Goal: Information Seeking & Learning: Learn about a topic

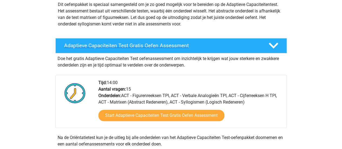
scroll to position [65, 0]
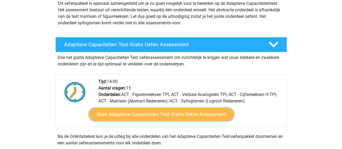
click at [131, 113] on link "Start Adaptieve Capaciteiten Test Gratis Oefen Assessment" at bounding box center [161, 114] width 145 height 13
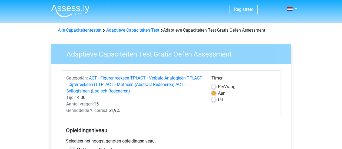
click at [218, 99] on label "Uit" at bounding box center [220, 100] width 5 height 6
click at [214, 99] on input "Uit" at bounding box center [214, 99] width 4 height 5
radio input "true"
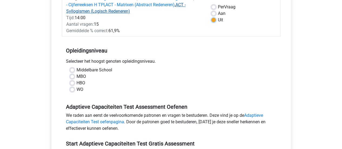
scroll to position [80, 0]
click at [77, 77] on label "MBO" at bounding box center [81, 76] width 9 height 6
click at [73, 77] on input "MBO" at bounding box center [72, 75] width 4 height 5
radio input "true"
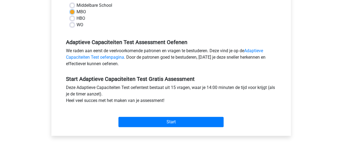
scroll to position [146, 0]
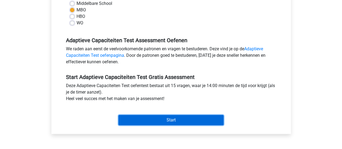
click at [151, 117] on input "Start" at bounding box center [171, 120] width 105 height 10
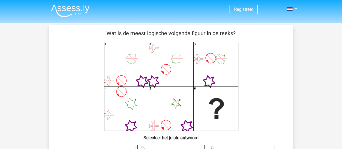
scroll to position [41, 0]
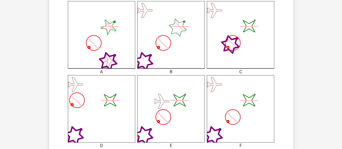
click at [175, 40] on icon at bounding box center [170, 34] width 67 height 67
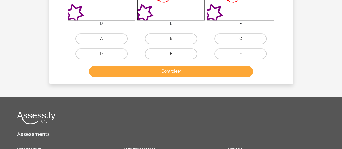
scroll to position [280, 0]
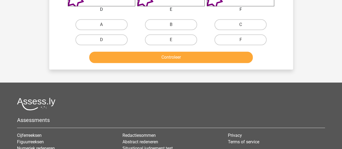
click at [174, 25] on input "B" at bounding box center [173, 27] width 4 height 4
radio input "true"
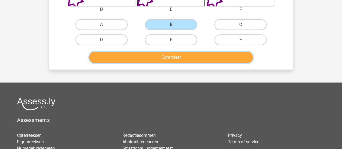
click at [181, 58] on button "Controleer" at bounding box center [171, 57] width 164 height 11
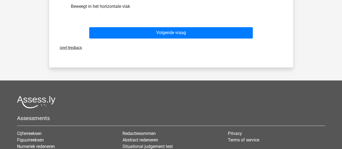
scroll to position [475, 0]
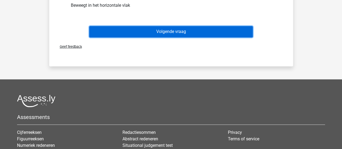
click at [190, 34] on button "Volgende vraag" at bounding box center [171, 31] width 164 height 11
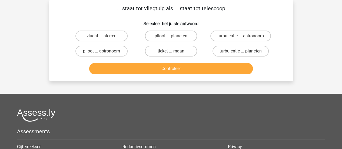
scroll to position [0, 0]
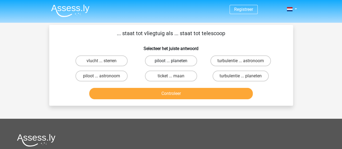
click at [179, 62] on label "piloot ... planeten" at bounding box center [171, 60] width 52 height 11
click at [175, 62] on input "piloot ... planeten" at bounding box center [173, 63] width 4 height 4
radio input "true"
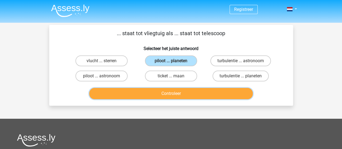
click at [176, 92] on button "Controleer" at bounding box center [171, 93] width 164 height 11
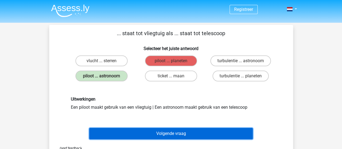
click at [172, 134] on button "Volgende vraag" at bounding box center [171, 133] width 164 height 11
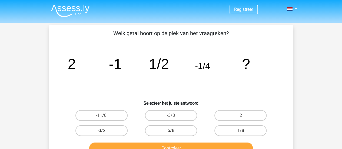
scroll to position [25, 0]
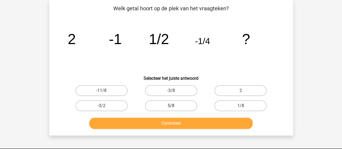
click at [164, 107] on label "5/8" at bounding box center [171, 105] width 52 height 11
click at [171, 107] on input "5/8" at bounding box center [173, 108] width 4 height 4
radio input "true"
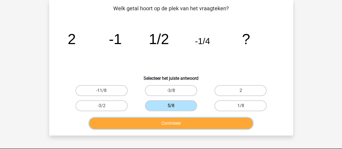
click at [173, 119] on button "Controleer" at bounding box center [171, 123] width 164 height 11
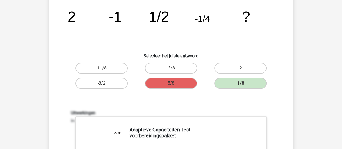
scroll to position [0, 0]
